Goal: Transaction & Acquisition: Purchase product/service

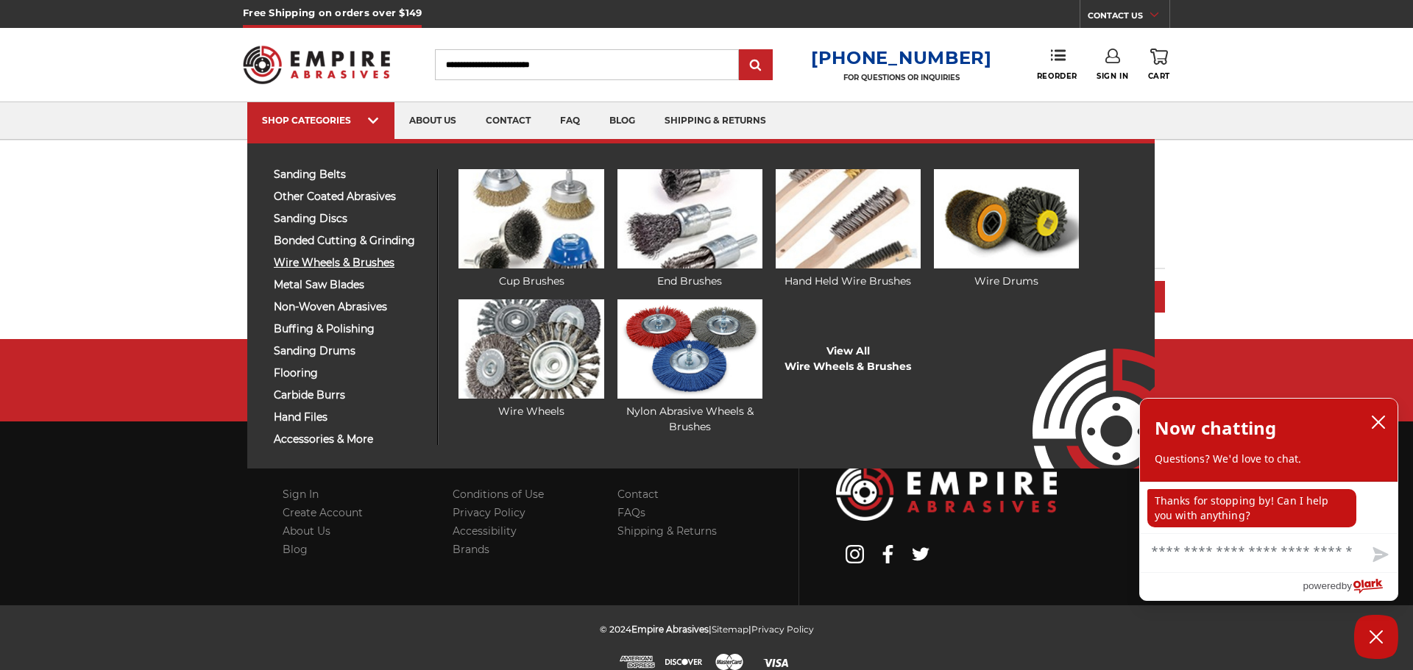
click at [316, 264] on span "wire wheels & brushes" at bounding box center [350, 263] width 152 height 11
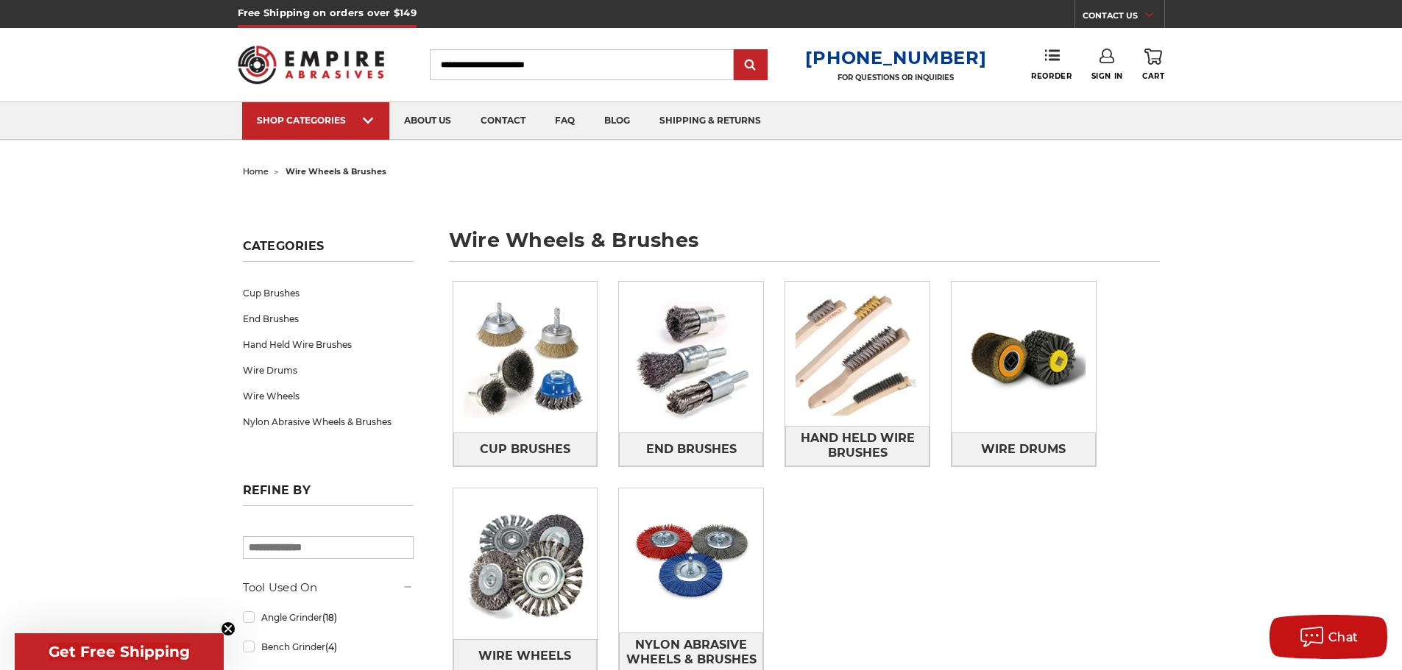
scroll to position [74, 0]
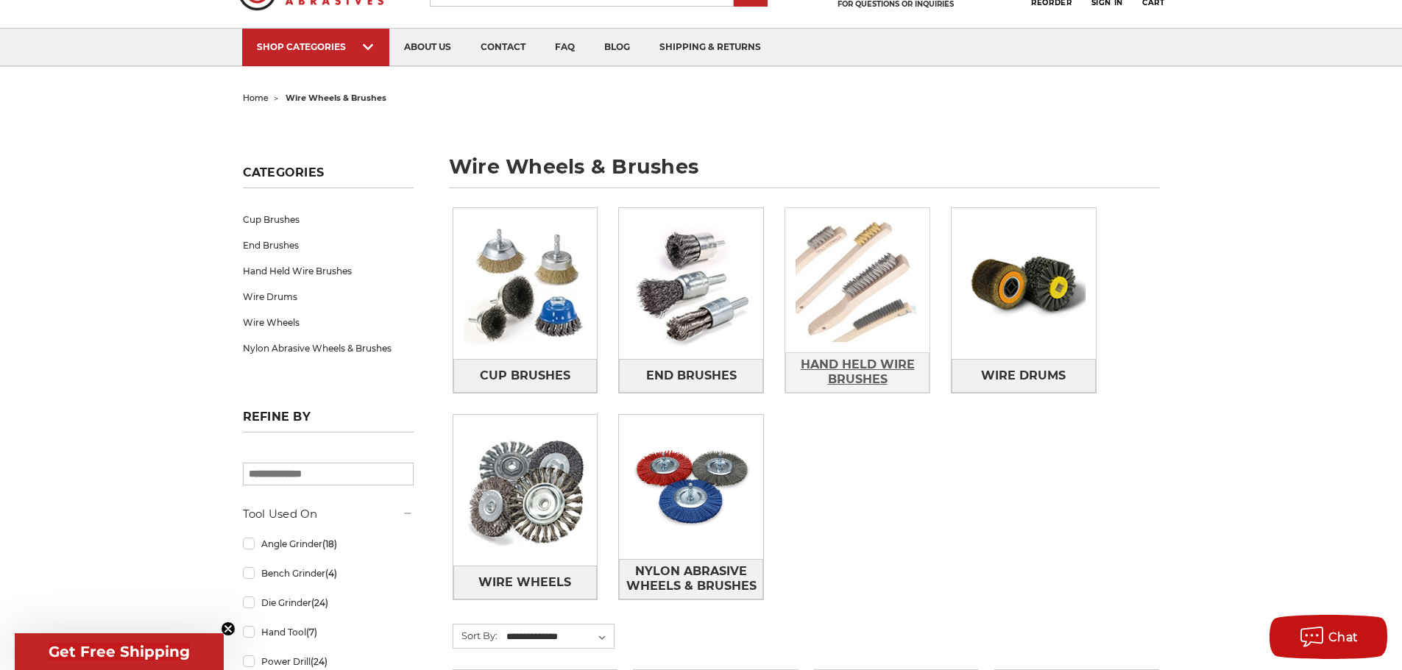
click at [879, 364] on span "Hand Held Wire Brushes" at bounding box center [857, 372] width 143 height 40
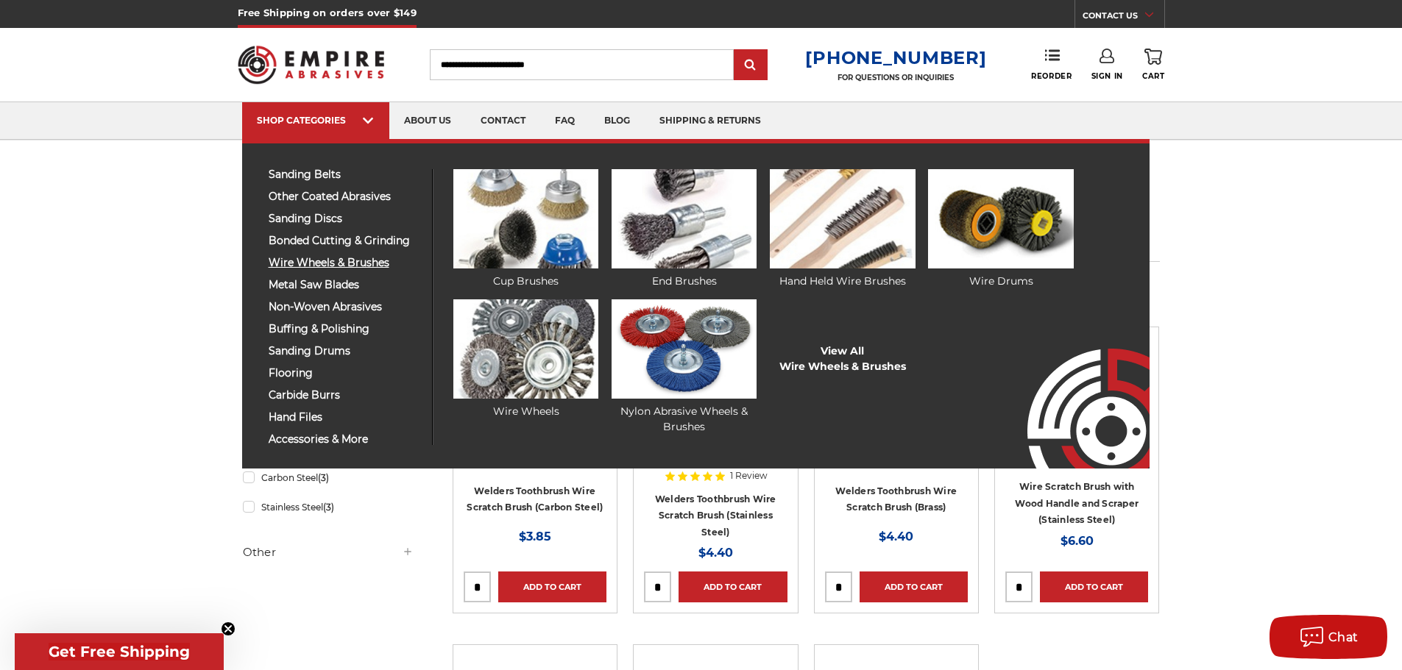
click at [344, 264] on span "wire wheels & brushes" at bounding box center [345, 263] width 152 height 11
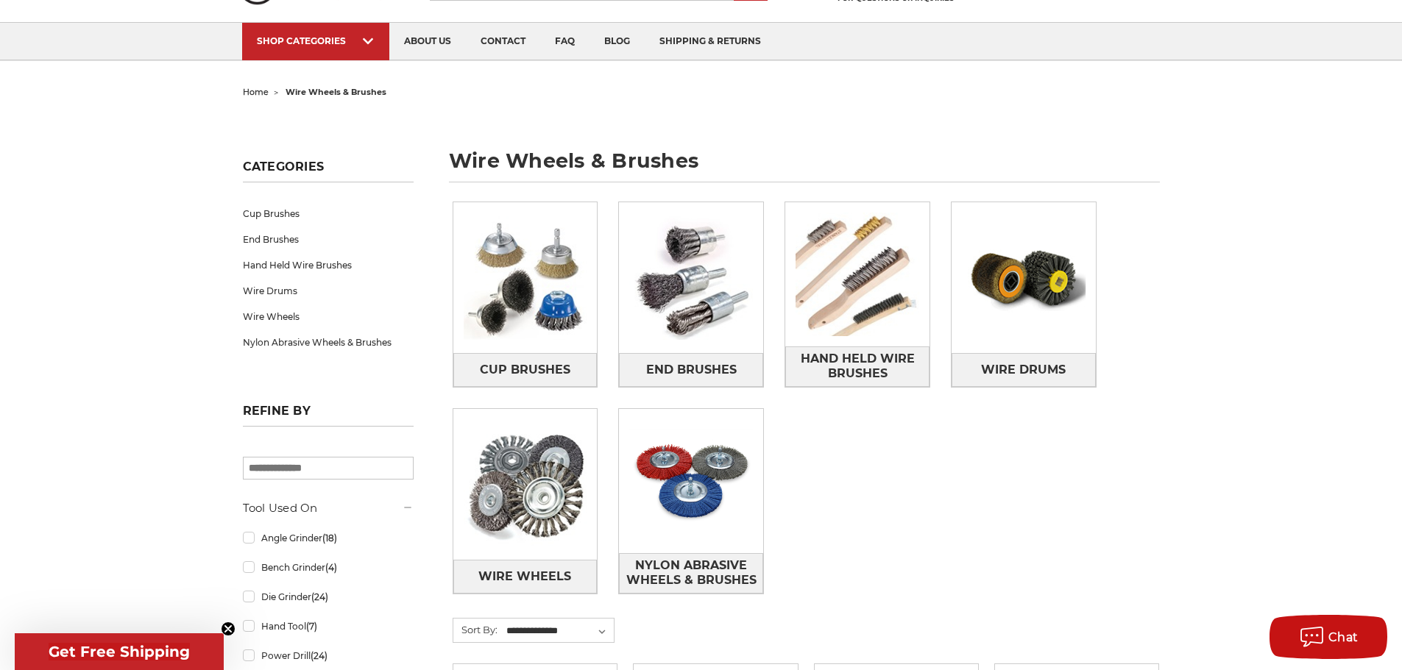
scroll to position [74, 0]
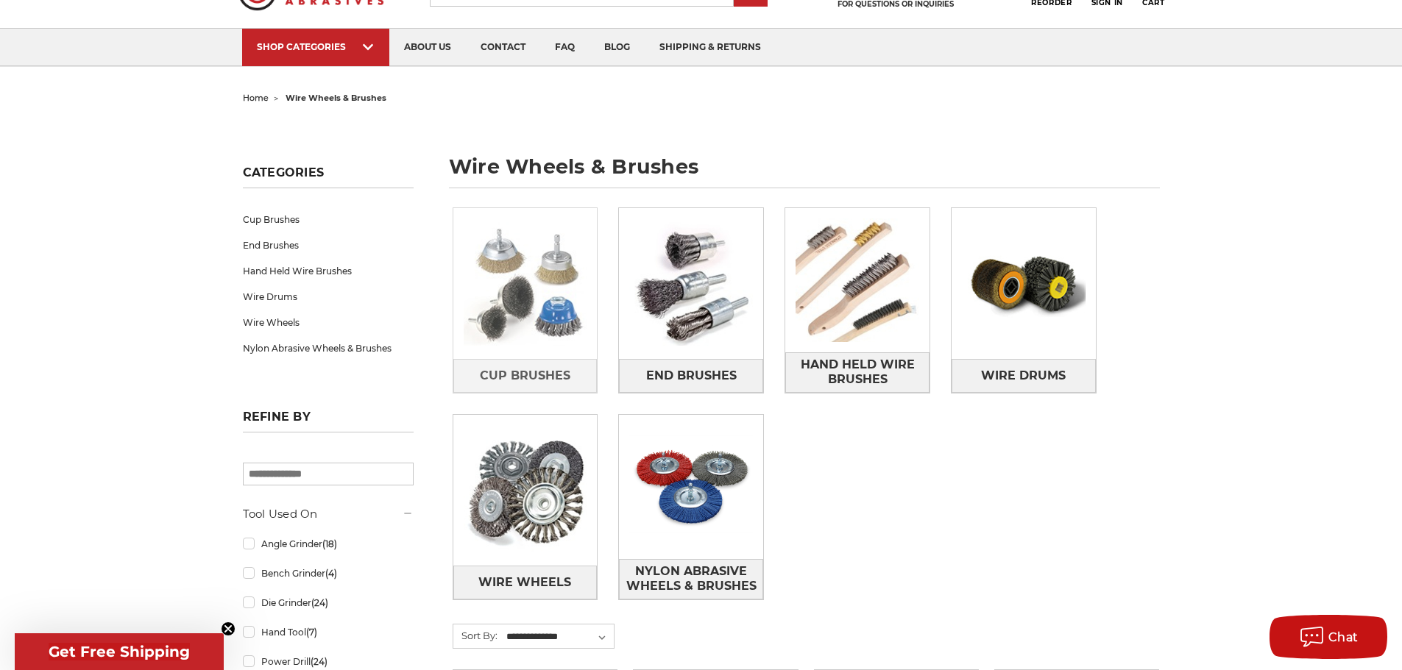
click at [541, 308] on img at bounding box center [525, 284] width 144 height 144
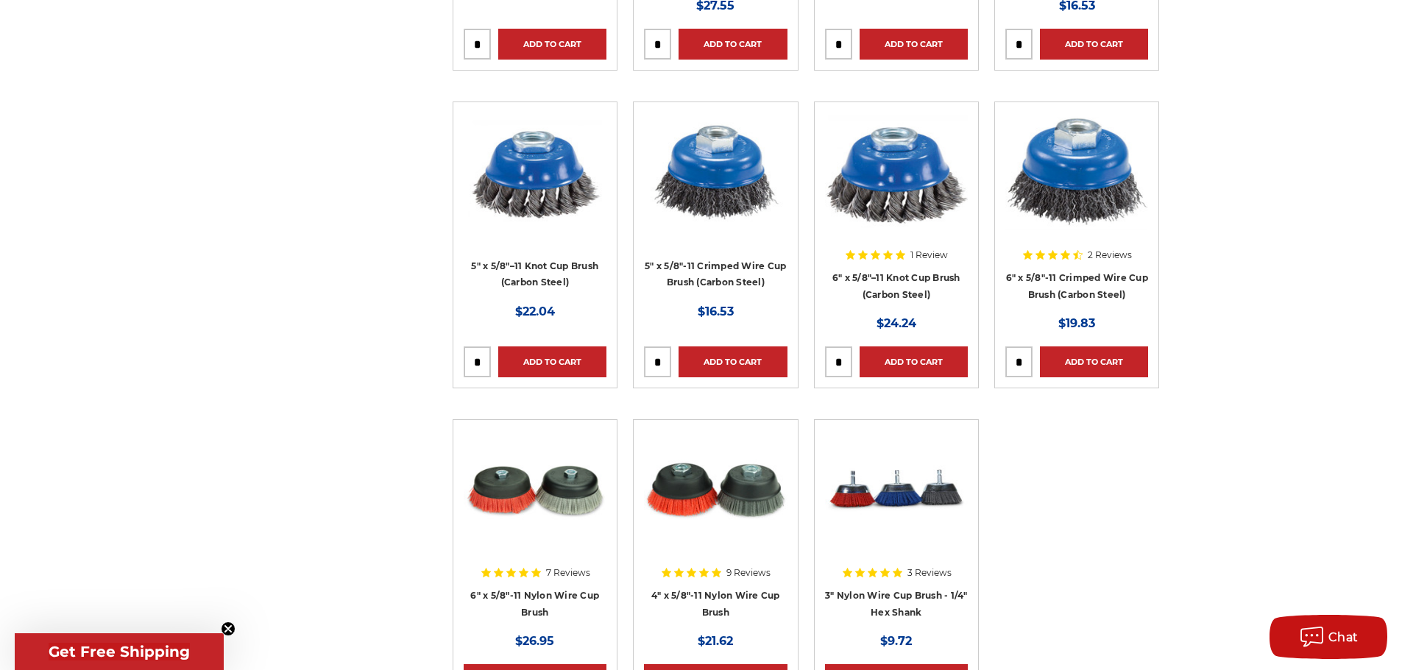
scroll to position [1251, 0]
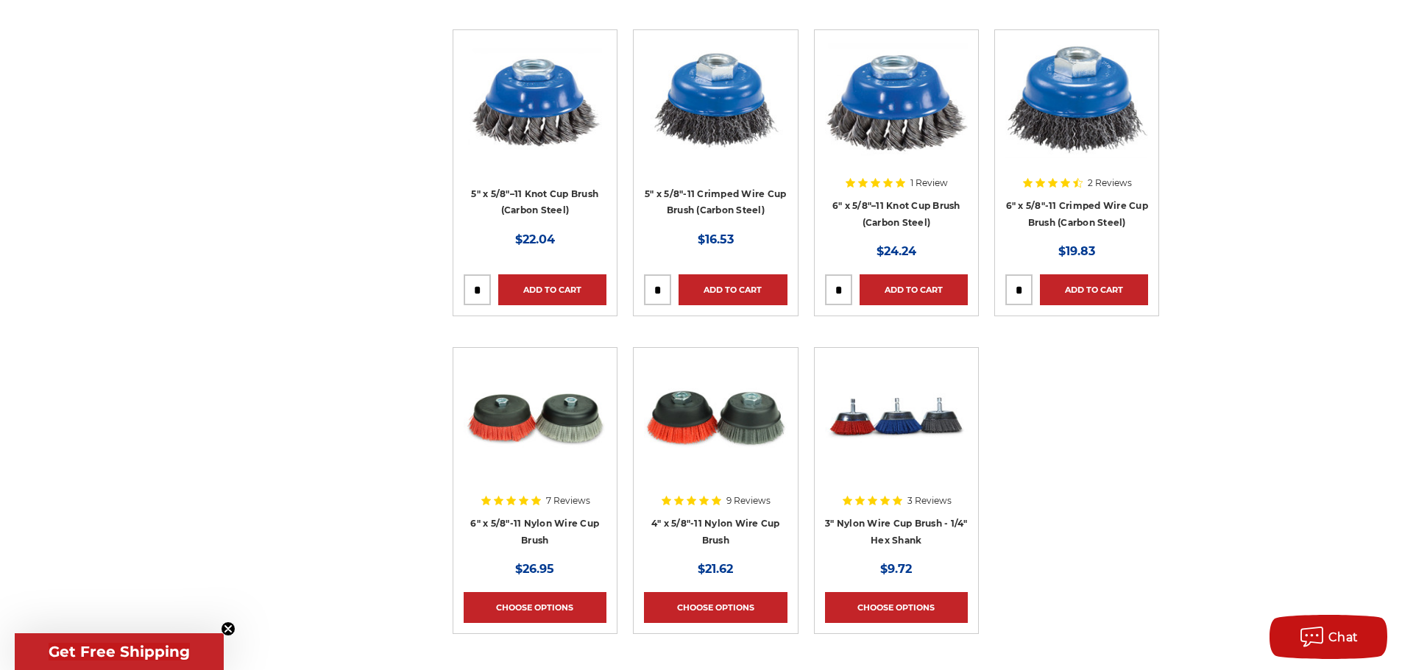
click at [868, 421] on img at bounding box center [896, 417] width 143 height 118
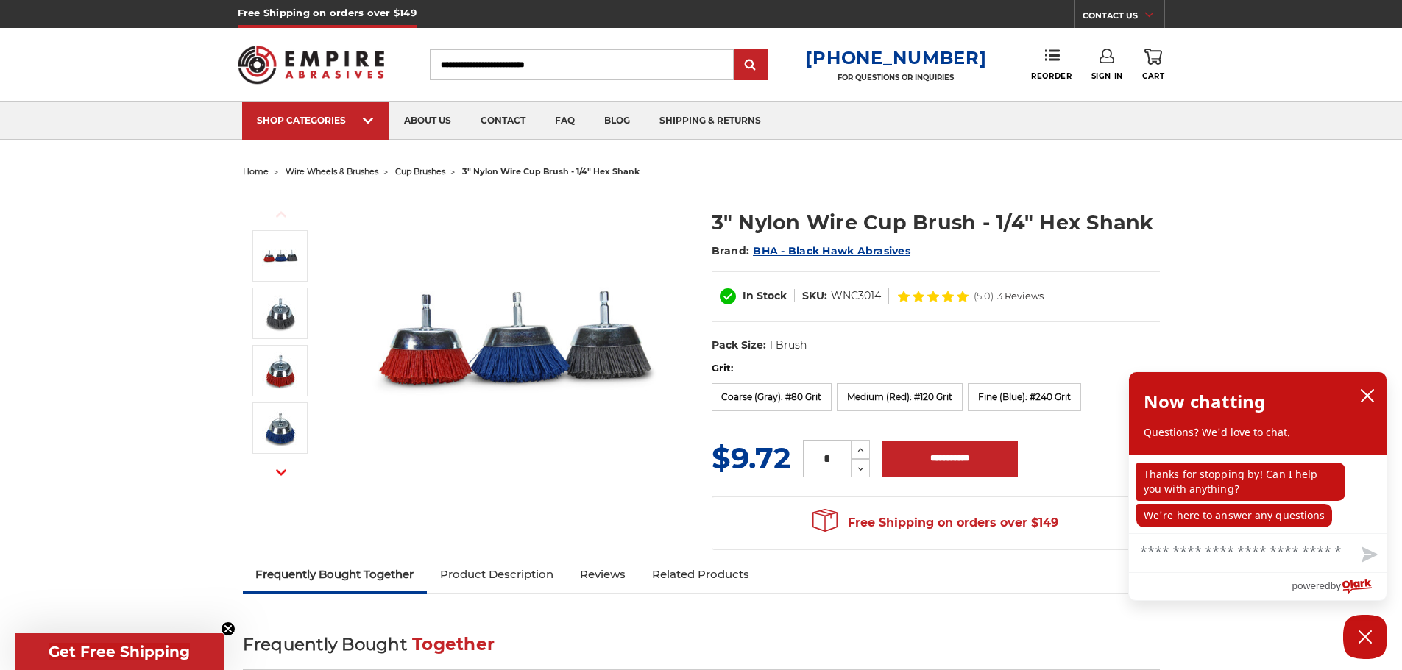
click at [277, 472] on use "button" at bounding box center [281, 472] width 10 height 6
